Goal: Transaction & Acquisition: Purchase product/service

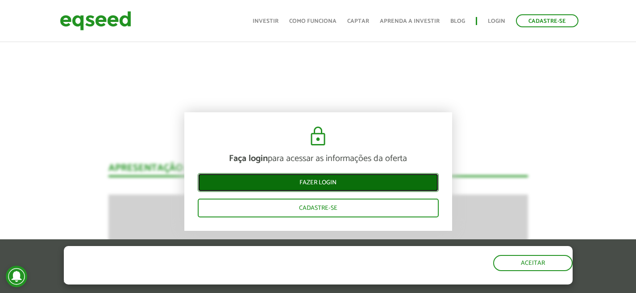
click at [280, 180] on link "Fazer login" at bounding box center [318, 181] width 241 height 19
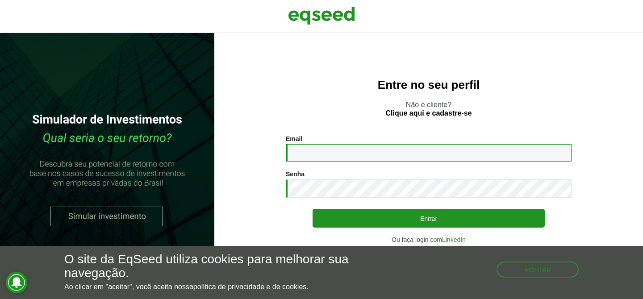
click at [322, 151] on input "Email *" at bounding box center [429, 152] width 286 height 17
type input "**********"
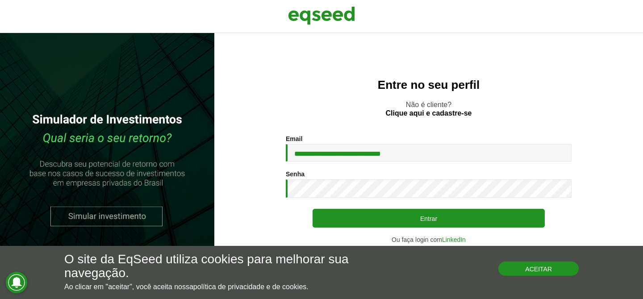
click at [547, 275] on button "Aceitar" at bounding box center [538, 269] width 80 height 14
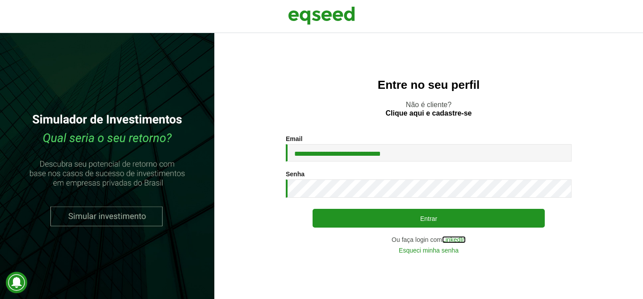
click at [444, 238] on link "LinkedIn" at bounding box center [454, 240] width 24 height 6
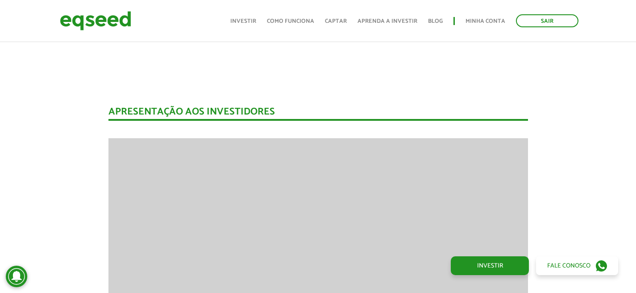
scroll to position [1051, 0]
